Goal: Transaction & Acquisition: Obtain resource

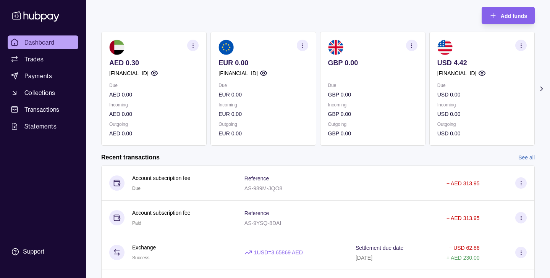
scroll to position [43, 0]
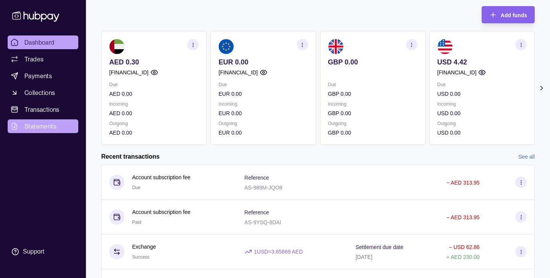
click at [48, 126] on span "Statements" at bounding box center [40, 126] width 32 height 9
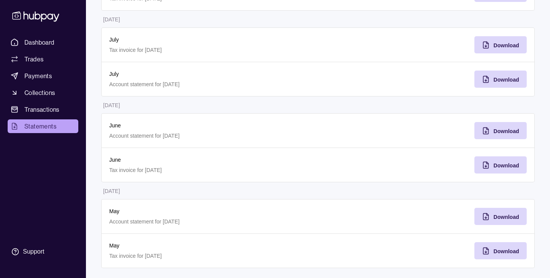
scroll to position [181, 0]
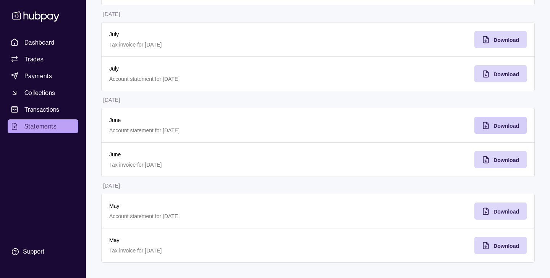
click at [503, 129] on div "Download" at bounding box center [506, 125] width 26 height 9
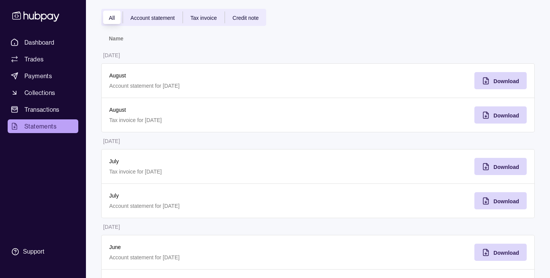
scroll to position [0, 0]
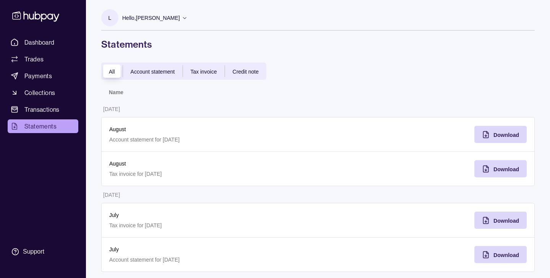
click at [372, 76] on div "All Account statement Tax invoice Credit note" at bounding box center [317, 71] width 433 height 17
click at [500, 135] on span "Download" at bounding box center [506, 135] width 26 height 6
click at [34, 43] on span "Dashboard" at bounding box center [39, 42] width 30 height 9
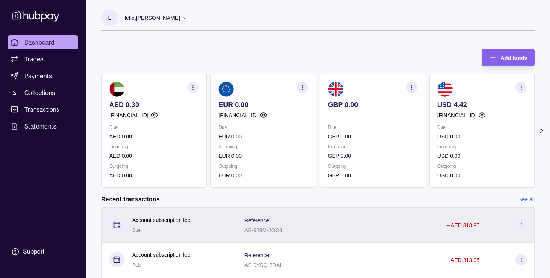
click at [521, 223] on icon at bounding box center [521, 225] width 6 height 6
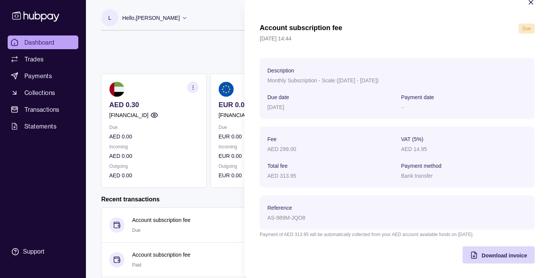
scroll to position [16, 0]
click at [530, 5] on icon "button" at bounding box center [531, 3] width 8 height 8
